Goal: Go to known website: Go to known website

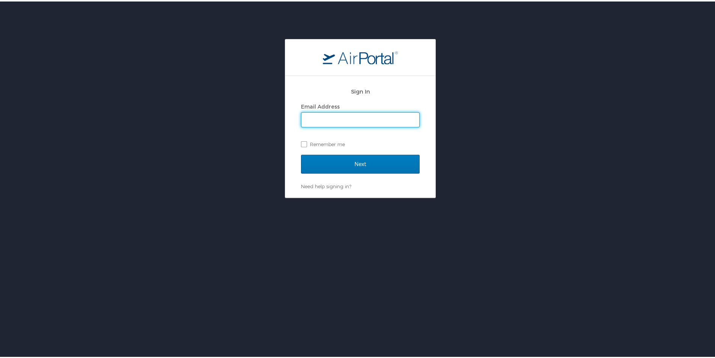
type input "april.hearron@la.gov"
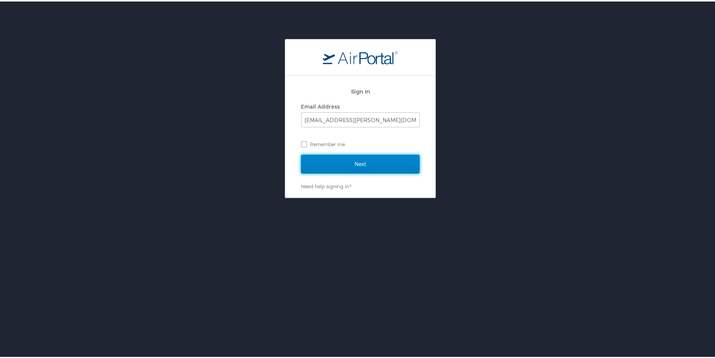
click at [358, 160] on input "Next" at bounding box center [360, 162] width 119 height 19
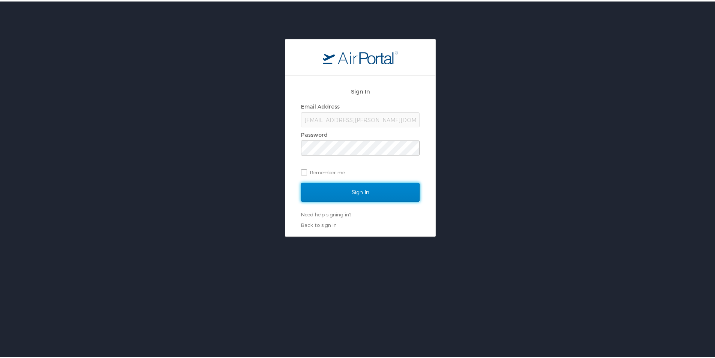
click at [346, 187] on input "Sign In" at bounding box center [360, 190] width 119 height 19
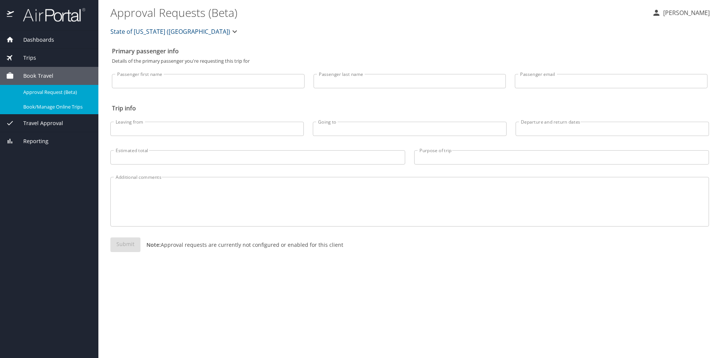
click at [50, 110] on span "Book/Manage Online Trips" at bounding box center [56, 106] width 66 height 7
